Goal: Information Seeking & Learning: Learn about a topic

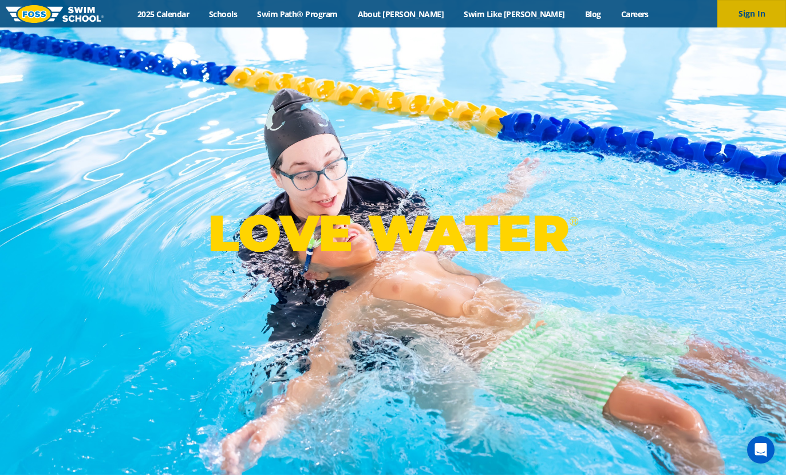
click at [754, 16] on button "Sign In" at bounding box center [752, 13] width 69 height 27
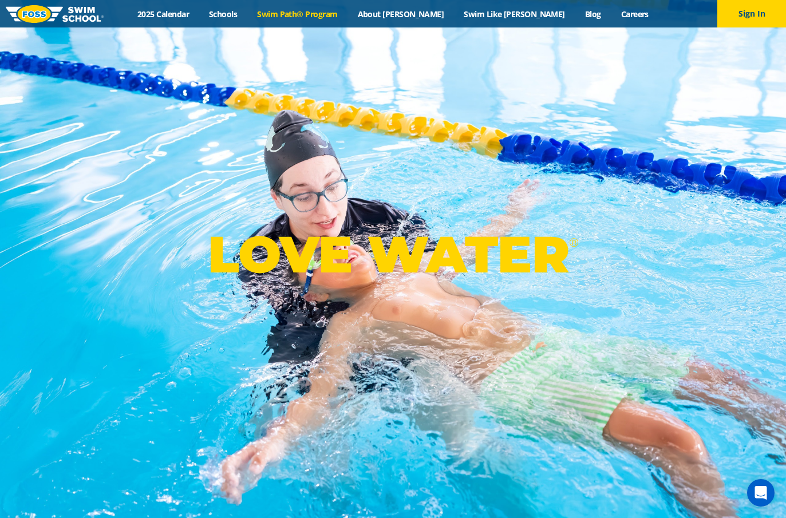
click at [340, 16] on link "Swim Path® Program" at bounding box center [297, 14] width 100 height 11
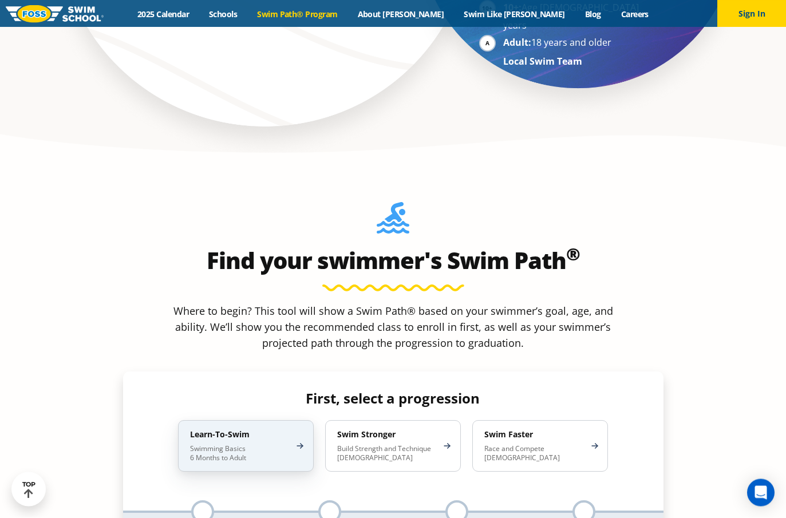
scroll to position [933, 0]
click at [239, 444] on p "Swimming Basics 6 Months to Adult" at bounding box center [240, 453] width 100 height 18
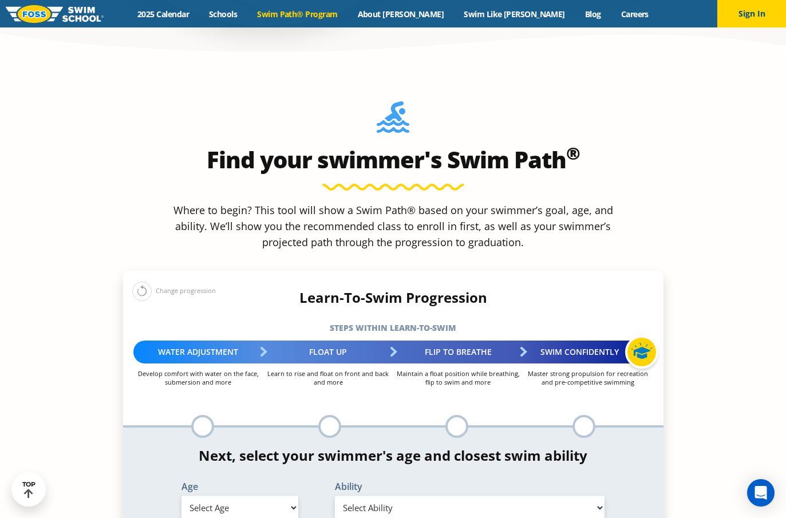
scroll to position [1038, 0]
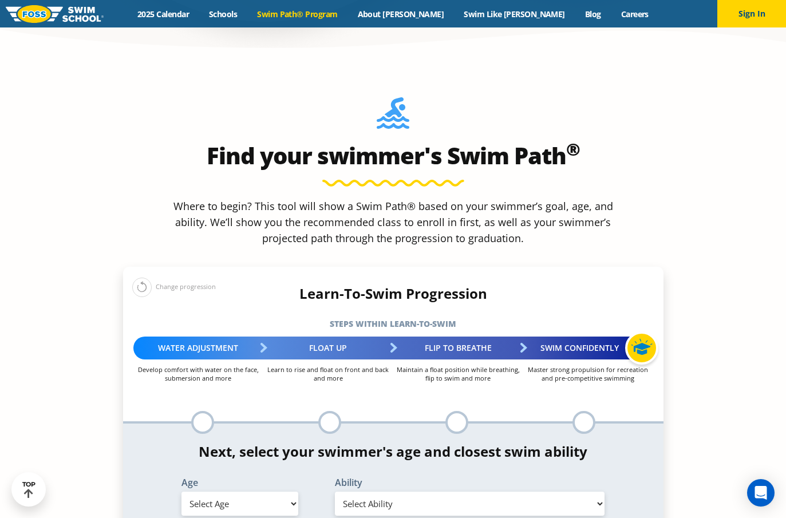
select select "4-years"
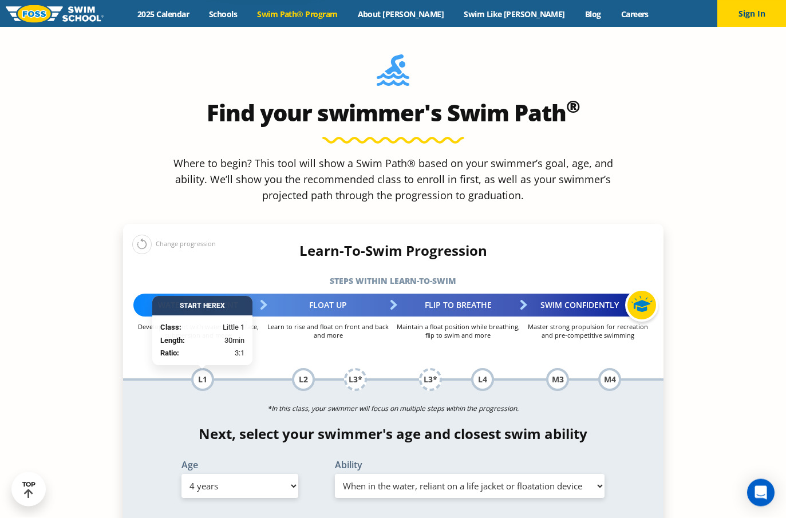
scroll to position [1081, 0]
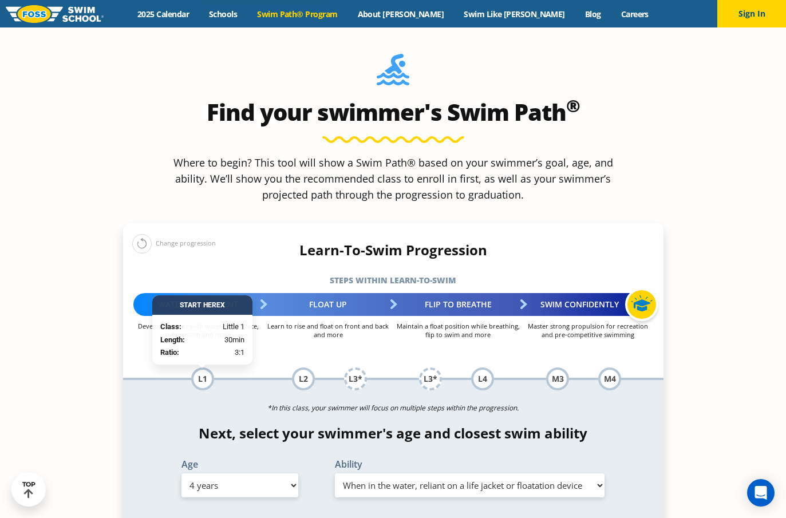
select select "4-years-i-would-be-comfortable-if-my-child-fell-in-the-water-and-confident-that…"
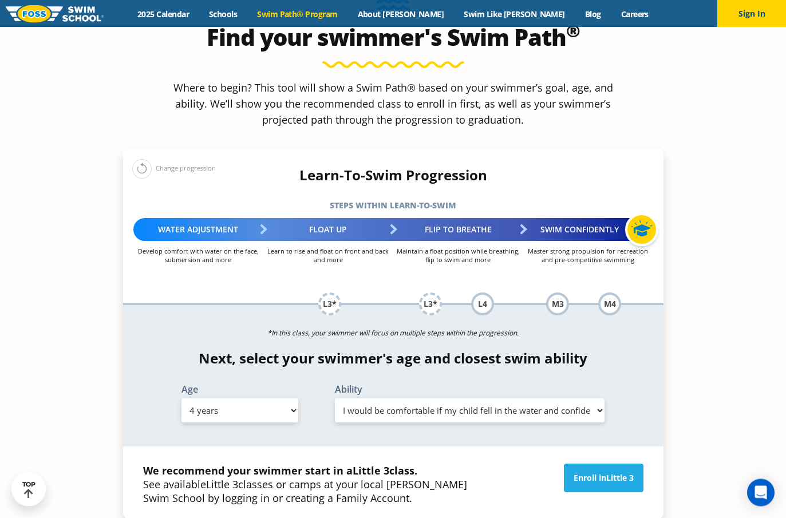
scroll to position [1156, 0]
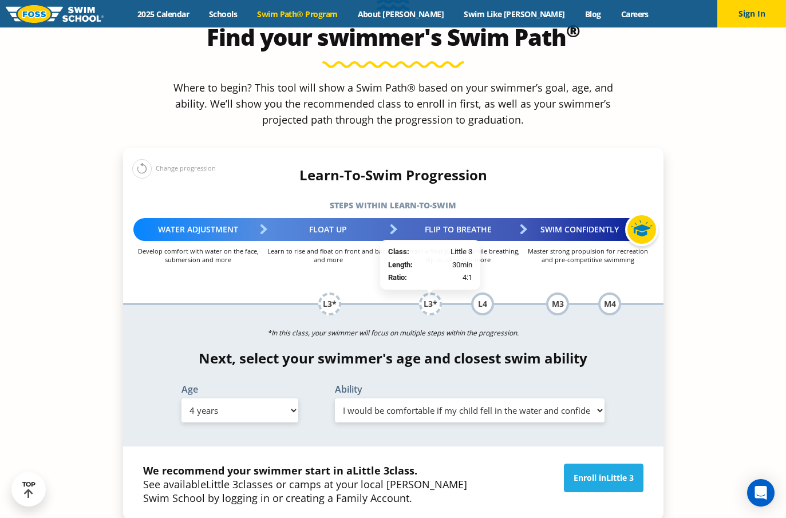
click at [437, 293] on div "L3*" at bounding box center [430, 304] width 23 height 23
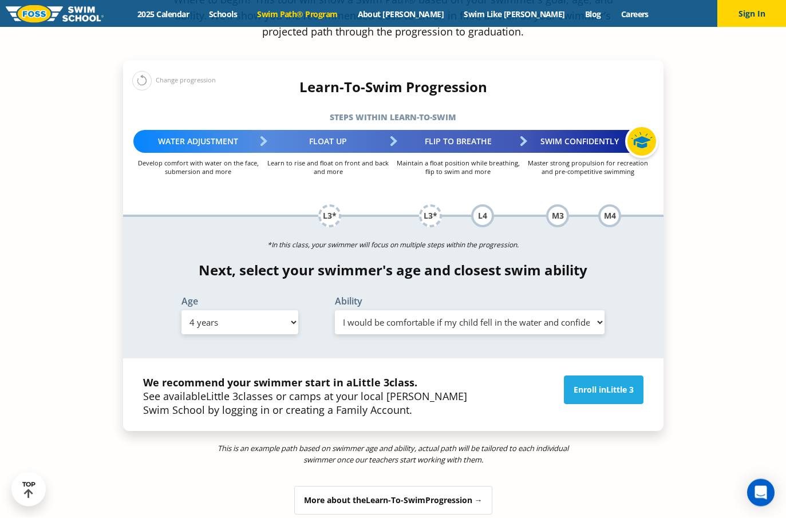
scroll to position [1245, 0]
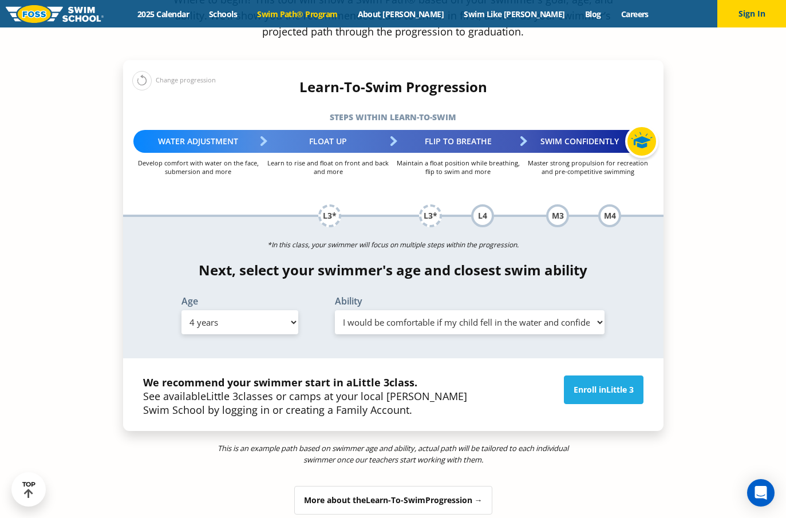
click at [342, 486] on div "More about the Learn-To-Swim Progression →" at bounding box center [393, 500] width 198 height 29
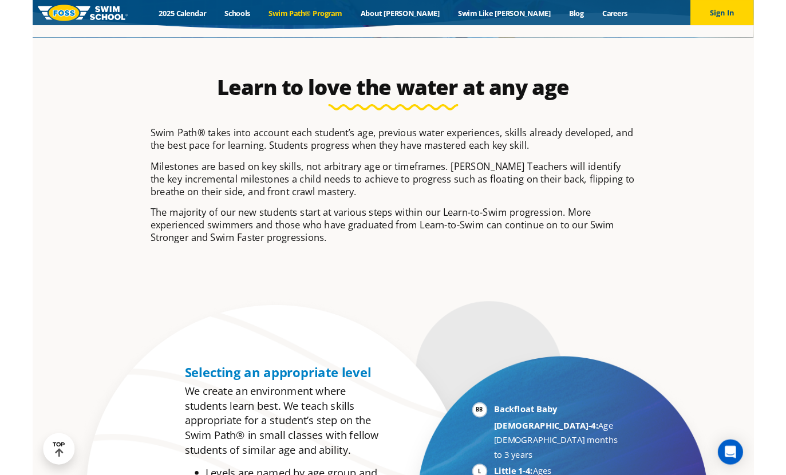
scroll to position [304, 0]
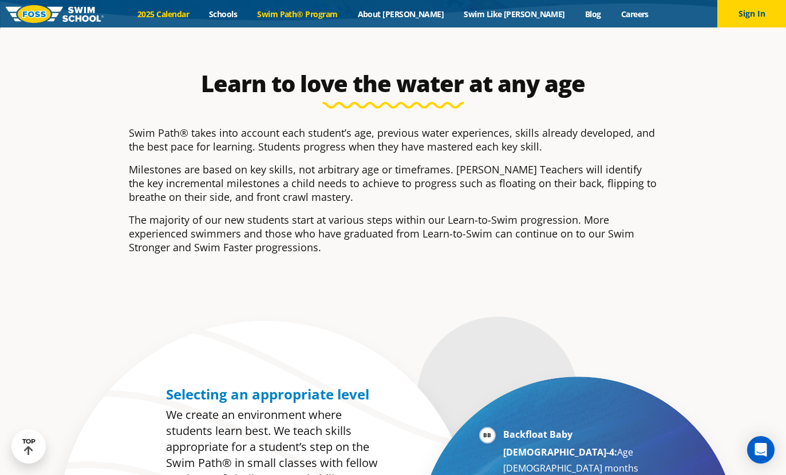
click at [188, 10] on link "2025 Calendar" at bounding box center [164, 14] width 72 height 11
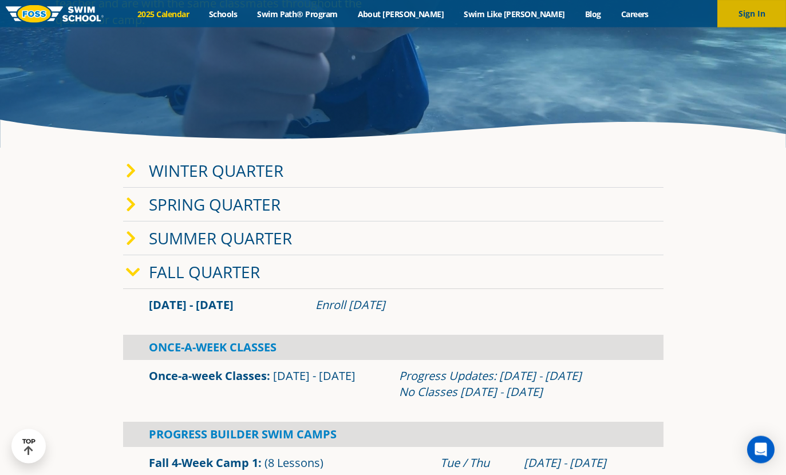
scroll to position [231, 0]
